Goal: Task Accomplishment & Management: Manage account settings

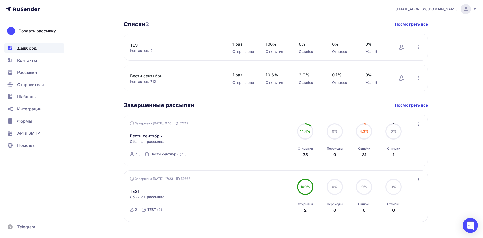
scroll to position [190, 0]
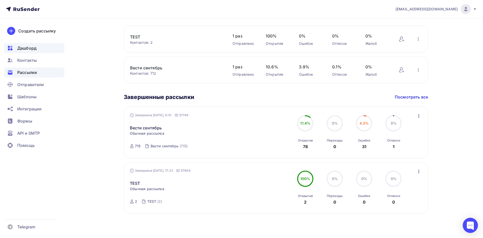
click at [31, 72] on span "Рассылки" at bounding box center [27, 72] width 20 height 6
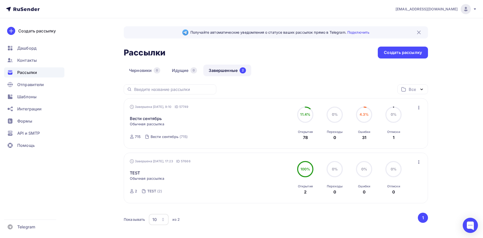
click at [419, 106] on icon "button" at bounding box center [418, 108] width 1 height 4
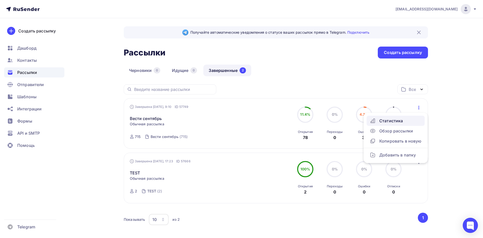
click at [394, 121] on div "Статистика" at bounding box center [396, 121] width 52 height 6
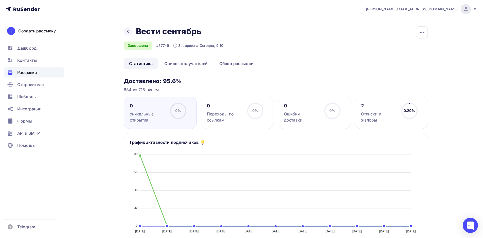
click at [389, 103] on div "2" at bounding box center [379, 106] width 36 height 6
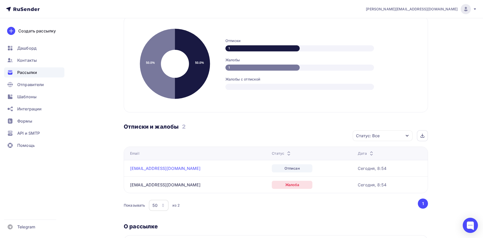
scroll to position [127, 0]
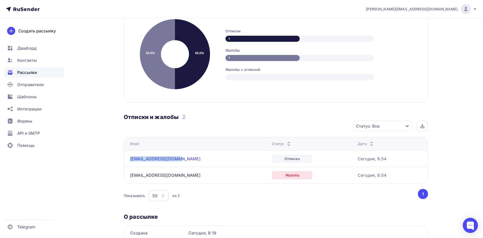
drag, startPoint x: 181, startPoint y: 159, endPoint x: 130, endPoint y: 160, distance: 50.5
click at [130, 160] on div "[EMAIL_ADDRESS][DOMAIN_NAME]" at bounding box center [193, 158] width 127 height 5
copy link "[EMAIL_ADDRESS][DOMAIN_NAME]"
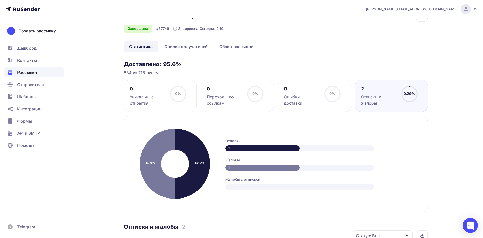
scroll to position [2, 0]
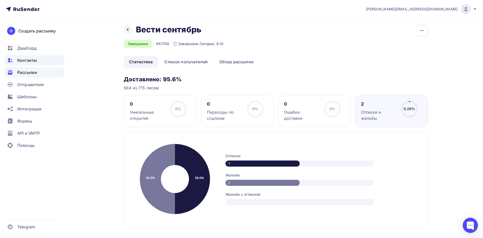
click at [28, 62] on span "Контакты" at bounding box center [27, 60] width 20 height 6
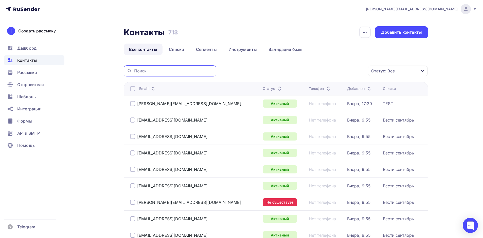
click at [151, 71] on input "text" at bounding box center [173, 71] width 79 height 6
paste input "[EMAIL_ADDRESS][DOMAIN_NAME]"
type input "[EMAIL_ADDRESS][DOMAIN_NAME]"
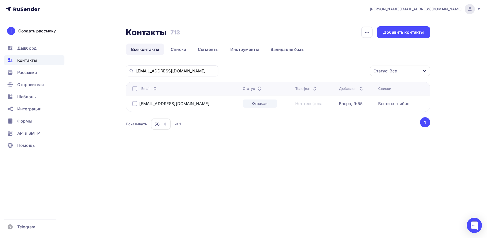
click at [135, 104] on div at bounding box center [134, 103] width 5 height 5
click at [359, 69] on icon "button" at bounding box center [359, 71] width 6 height 6
click at [315, 106] on div "Удалить" at bounding box center [313, 106] width 17 height 6
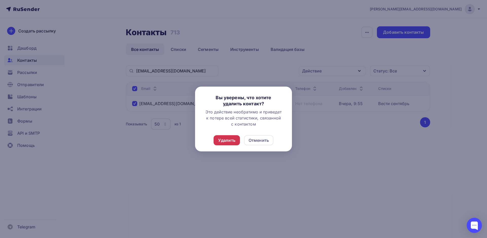
click at [226, 141] on div "Удалить" at bounding box center [226, 140] width 17 height 6
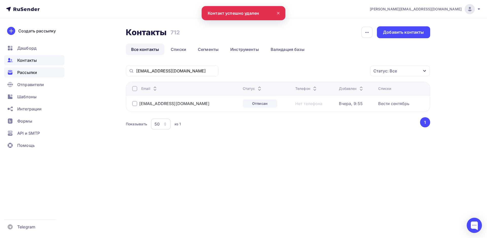
click at [31, 73] on span "Рассылки" at bounding box center [27, 72] width 20 height 6
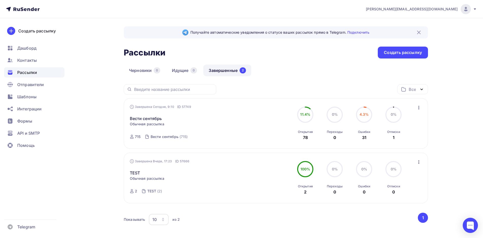
scroll to position [26, 0]
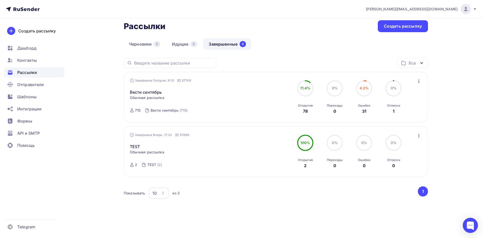
click at [420, 81] on icon "button" at bounding box center [419, 81] width 6 height 6
click at [397, 92] on div "Статистика" at bounding box center [396, 95] width 52 height 6
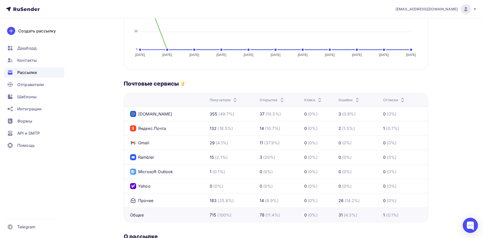
scroll to position [178, 0]
click at [25, 71] on span "Рассылки" at bounding box center [27, 72] width 20 height 6
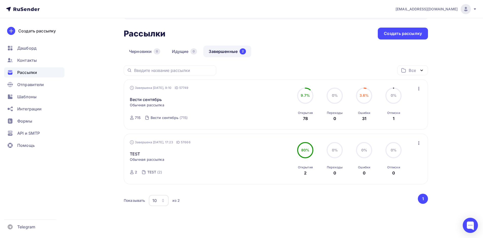
scroll to position [26, 0]
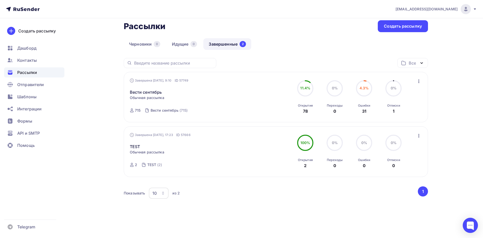
click at [420, 81] on icon "button" at bounding box center [419, 81] width 6 height 6
click at [400, 94] on div "Статистика" at bounding box center [396, 95] width 52 height 6
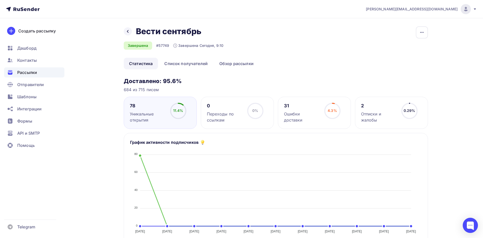
click at [298, 105] on div "31" at bounding box center [302, 106] width 36 height 6
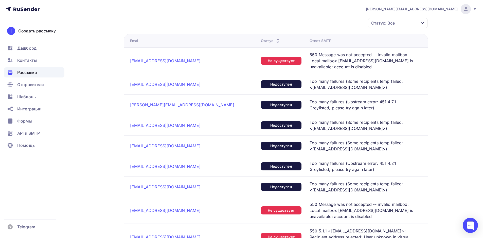
scroll to position [114, 0]
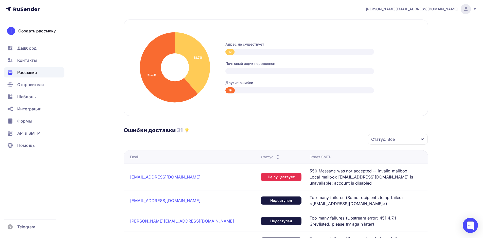
click at [425, 138] on div "Статус: Все" at bounding box center [398, 139] width 60 height 11
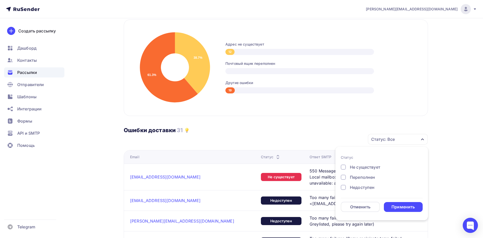
click at [424, 137] on icon "button" at bounding box center [422, 139] width 4 height 4
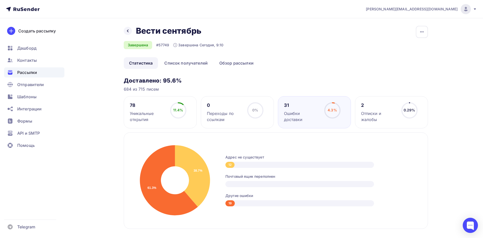
scroll to position [0, 0]
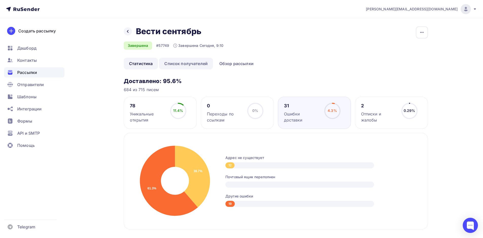
click at [185, 60] on link "Список получателей" at bounding box center [186, 64] width 54 height 12
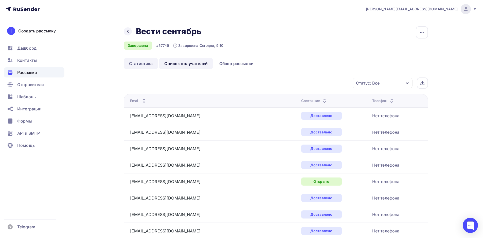
click at [137, 62] on link "Статистика" at bounding box center [141, 64] width 34 height 12
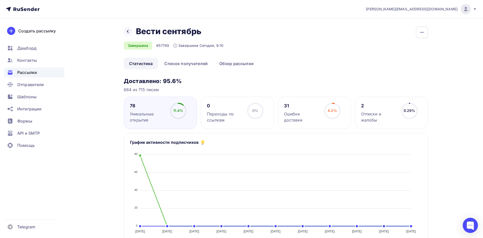
click at [386, 106] on div "2" at bounding box center [379, 106] width 36 height 6
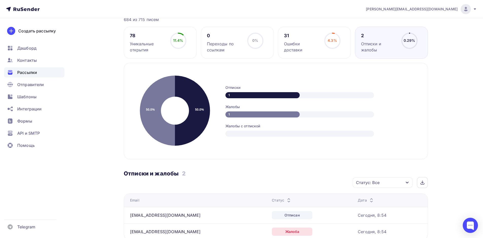
scroll to position [1, 0]
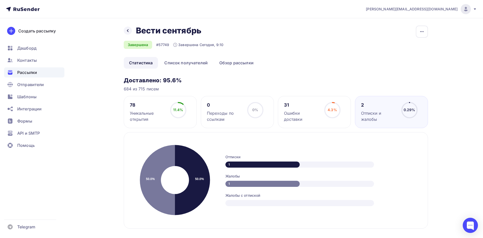
click at [142, 116] on div "Уникальные открытия" at bounding box center [148, 116] width 36 height 12
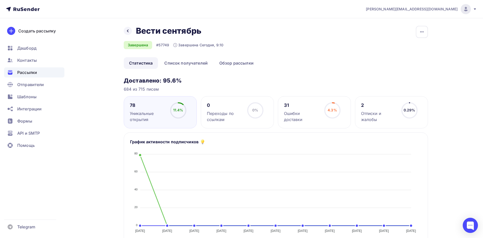
scroll to position [0, 0]
click at [422, 31] on icon "button" at bounding box center [422, 32] width 6 height 6
click at [34, 46] on span "Дашборд" at bounding box center [26, 48] width 19 height 6
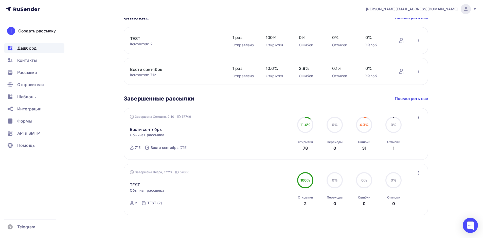
scroll to position [190, 0]
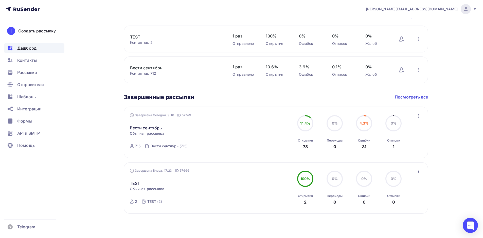
click at [418, 115] on icon "button" at bounding box center [419, 116] width 6 height 6
click at [456, 116] on div "s.savva@mastersoft.ru Аккаунт Тарифы Выйти Создать рассылку Дашборд Контакты Ра…" at bounding box center [241, 24] width 483 height 429
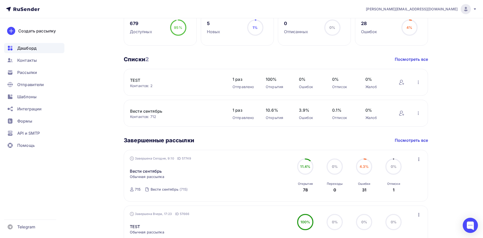
scroll to position [178, 0]
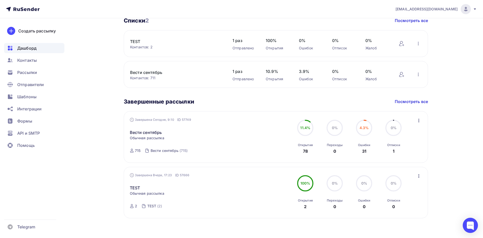
scroll to position [190, 0]
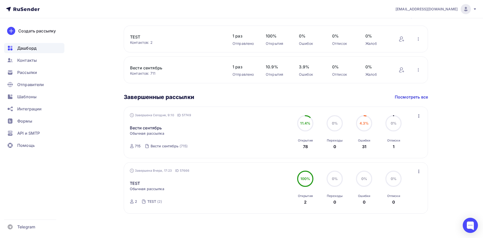
click at [419, 117] on icon "button" at bounding box center [419, 116] width 6 height 6
click at [393, 131] on div "Статистика" at bounding box center [396, 129] width 52 height 6
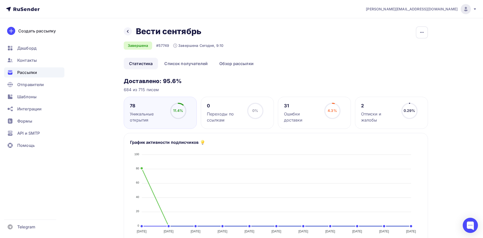
click at [366, 108] on div "2" at bounding box center [379, 106] width 36 height 6
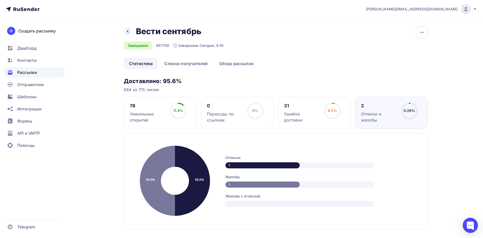
click at [310, 115] on div "Ошибки доставки" at bounding box center [302, 117] width 36 height 12
